Goal: Find specific page/section: Find specific page/section

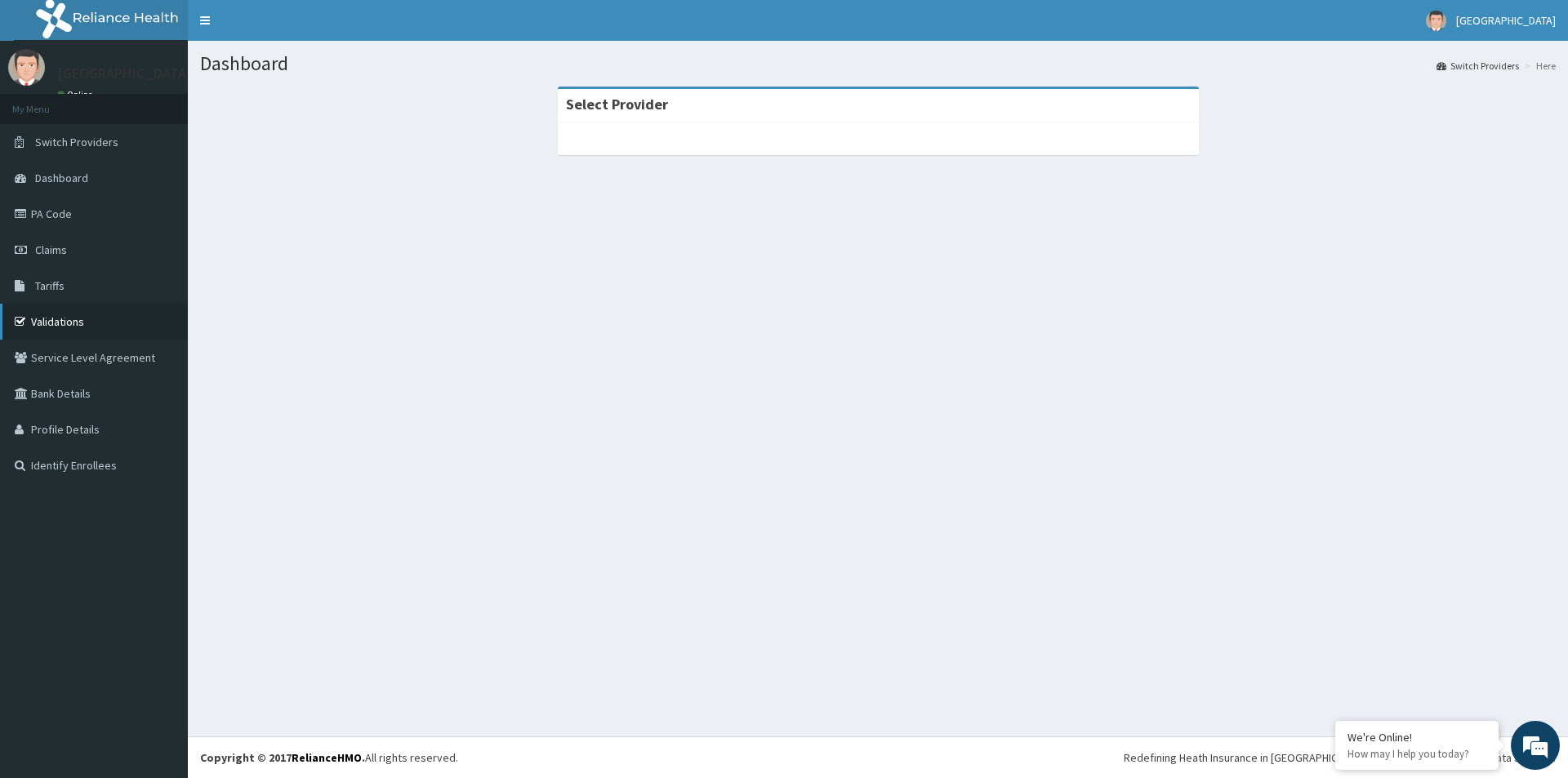
click at [53, 318] on link "Validations" at bounding box center [94, 322] width 188 height 36
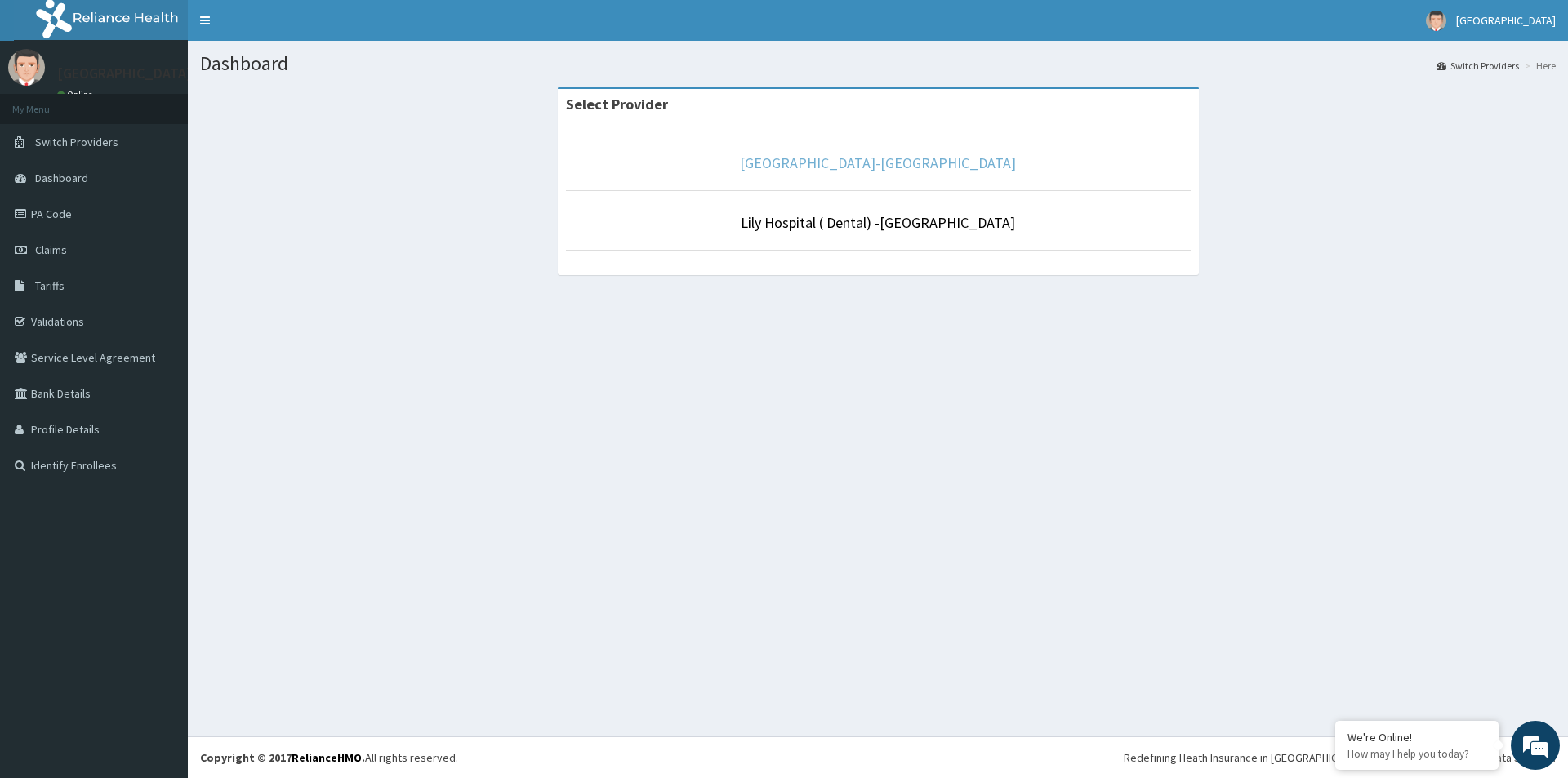
click at [879, 159] on link "[GEOGRAPHIC_DATA]-[GEOGRAPHIC_DATA]" at bounding box center [878, 163] width 276 height 18
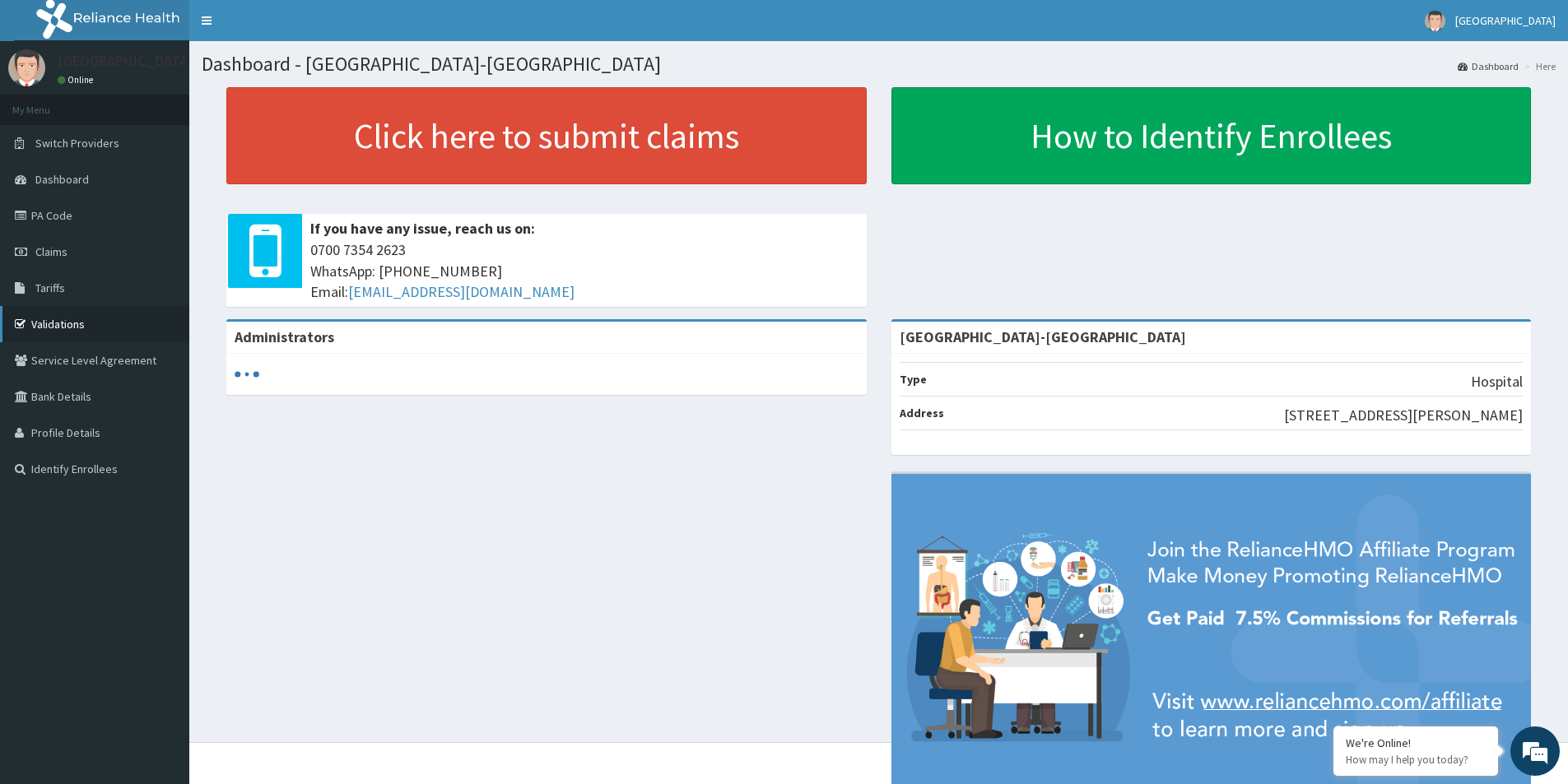
click at [67, 329] on link "Validations" at bounding box center [94, 324] width 189 height 36
